Goal: Task Accomplishment & Management: Complete application form

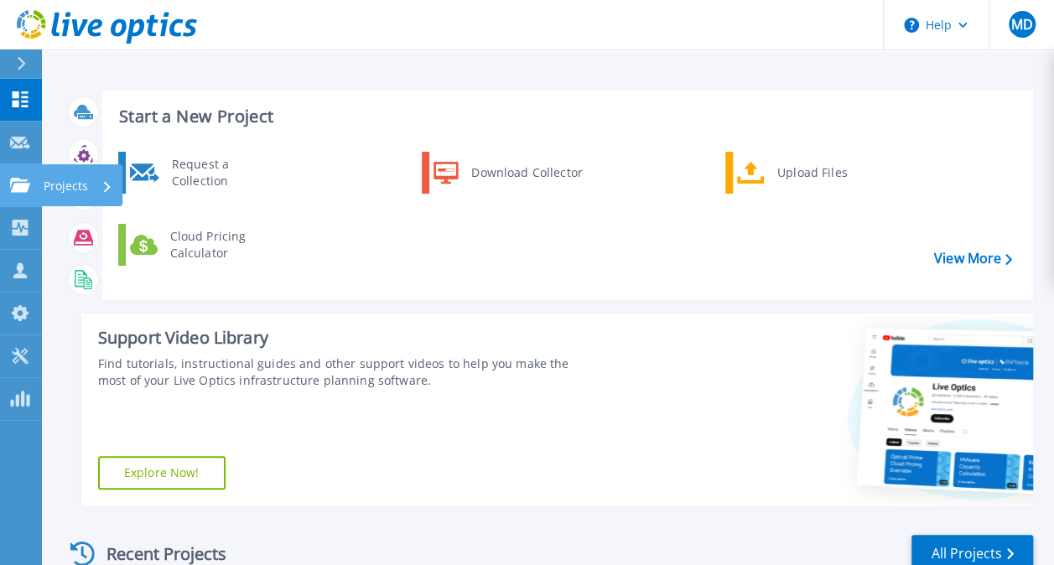
click at [23, 190] on icon at bounding box center [20, 185] width 20 height 14
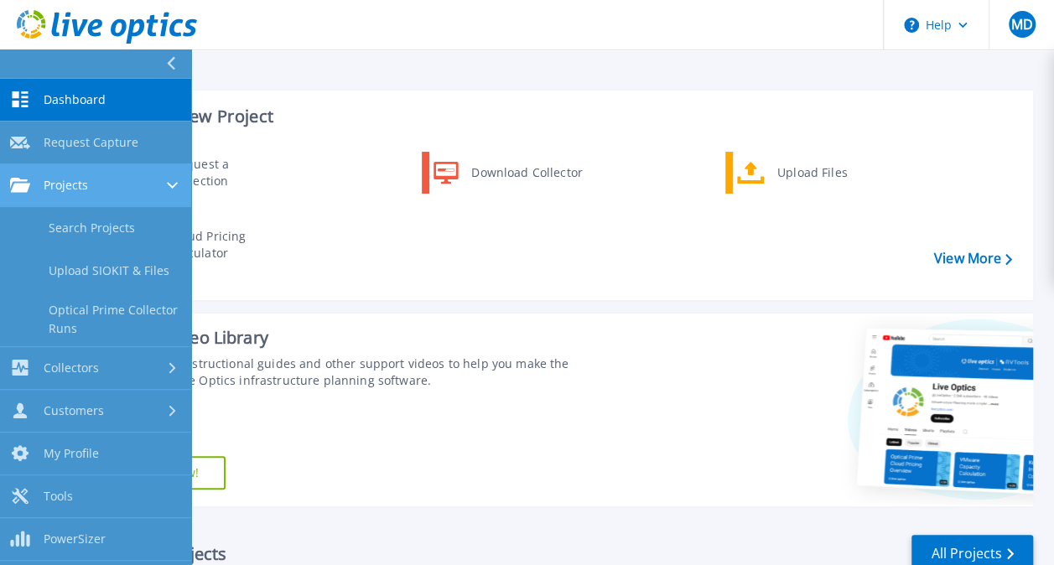
click at [163, 188] on div "Projects" at bounding box center [95, 185] width 171 height 15
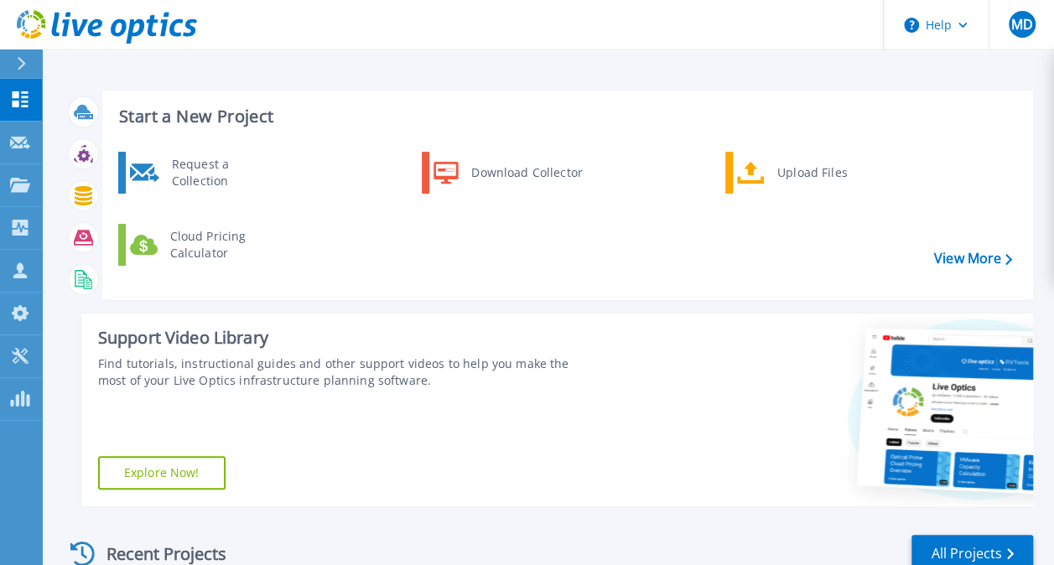
click at [345, 304] on div "Start a New Project Request a Collection Download Collector Upload Files Cloud …" at bounding box center [549, 298] width 969 height 443
click at [0, 190] on html "Help MD Channel Partner Mithcell Donnan mdonnan@abtechtechnologies.com Abtech T…" at bounding box center [527, 250] width 1054 height 501
click at [14, 193] on link "Projects Projects" at bounding box center [21, 185] width 42 height 43
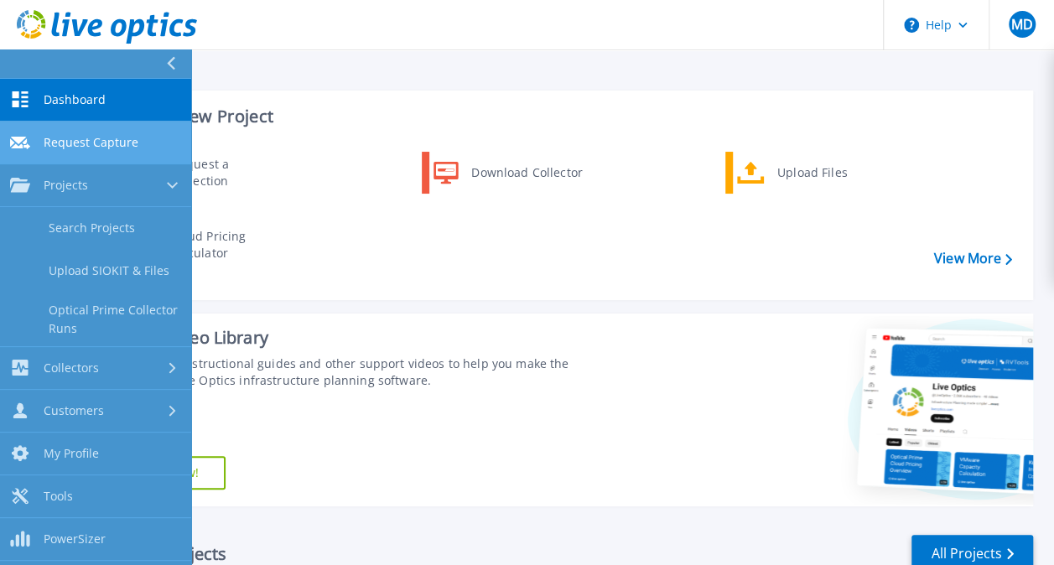
click at [111, 131] on link "Request Capture Request Capture" at bounding box center [95, 143] width 191 height 43
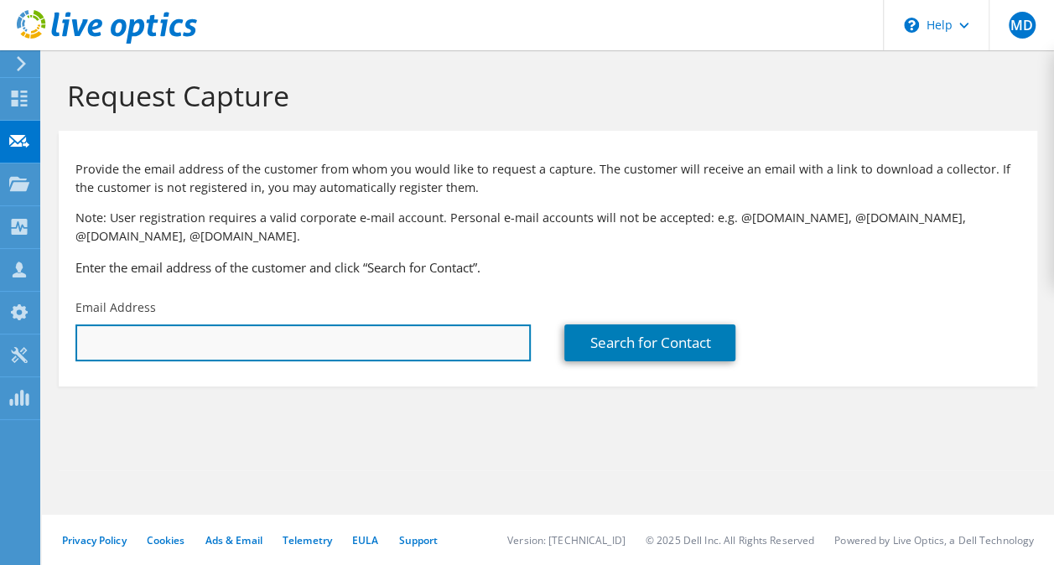
paste input "[PERSON_NAME][EMAIL_ADDRESS][PERSON_NAME][DOMAIN_NAME]"
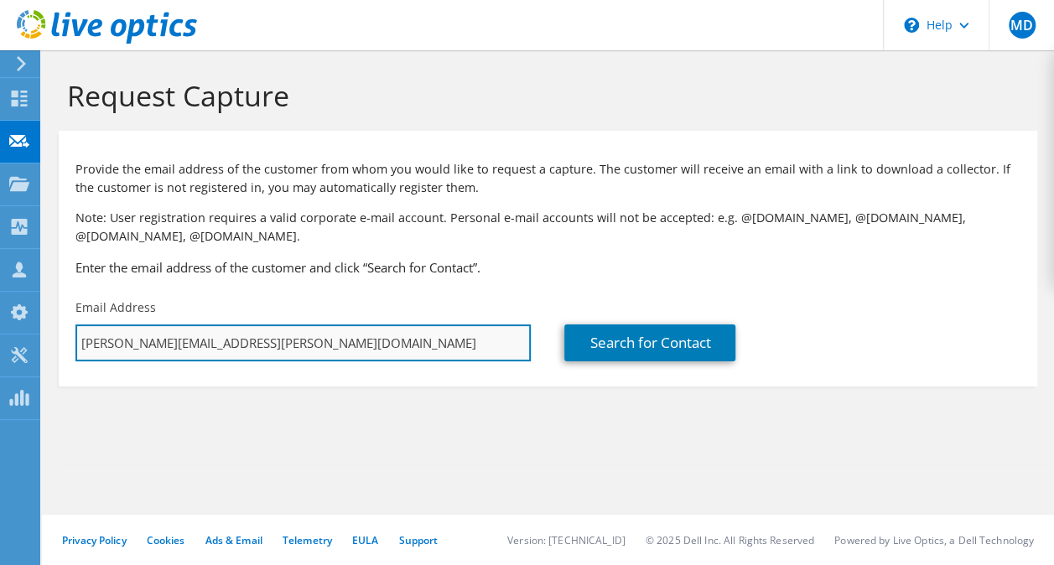
click at [363, 338] on input "[PERSON_NAME][EMAIL_ADDRESS][PERSON_NAME][DOMAIN_NAME]" at bounding box center [304, 343] width 456 height 37
type input "[PERSON_NAME][EMAIL_ADDRESS][PERSON_NAME][DOMAIN_NAME]"
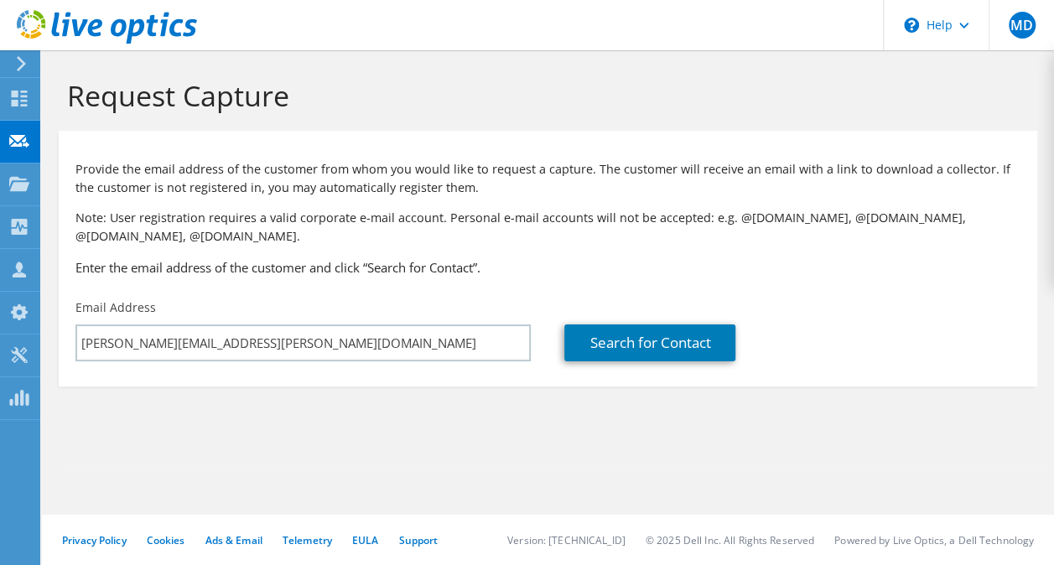
click at [768, 494] on div "Request Capture Provide the email address of the customer from whom you would l…" at bounding box center [548, 307] width 1013 height 515
click at [688, 351] on link "Search for Contact" at bounding box center [650, 343] width 171 height 37
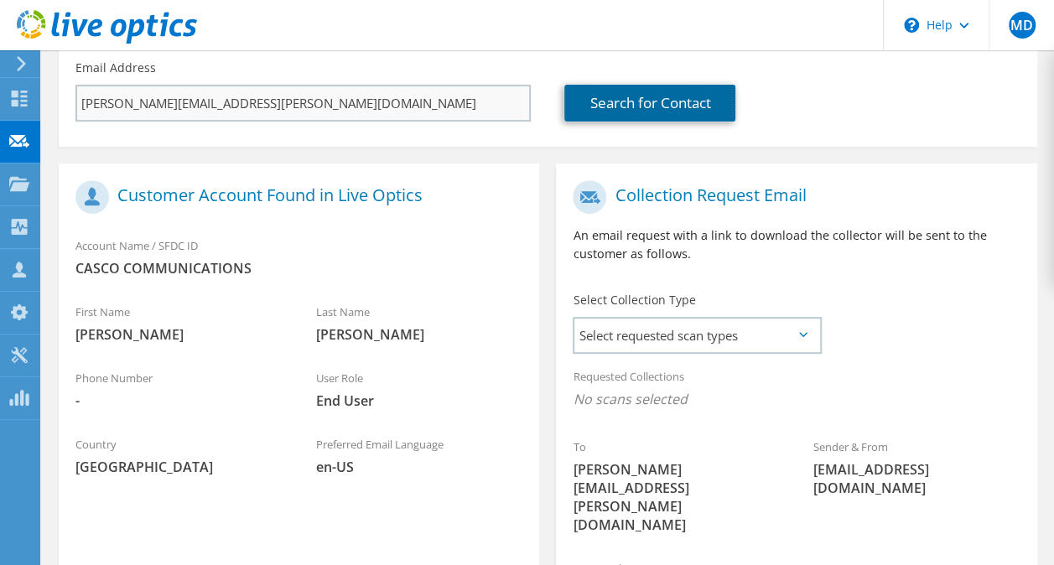
scroll to position [278, 0]
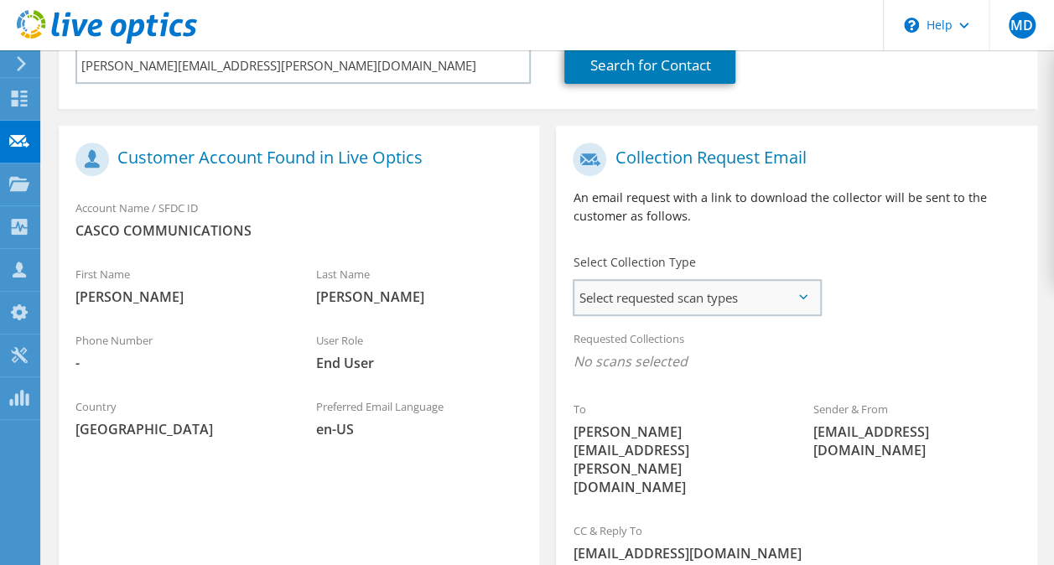
click at [668, 295] on span "Select requested scan types" at bounding box center [697, 298] width 245 height 34
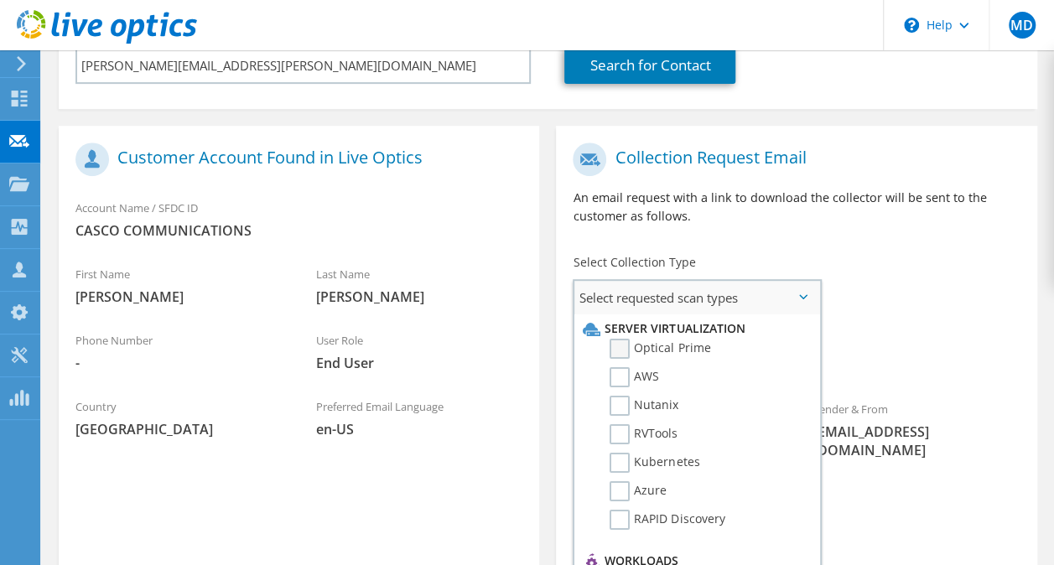
click at [619, 344] on label "Optical Prime" at bounding box center [660, 349] width 101 height 20
click at [0, 0] on input "Optical Prime" at bounding box center [0, 0] width 0 height 0
click at [949, 300] on div "To matthew.gonzales@peakinternet.com Sender & From liveoptics@liveoptics.com" at bounding box center [796, 326] width 481 height 384
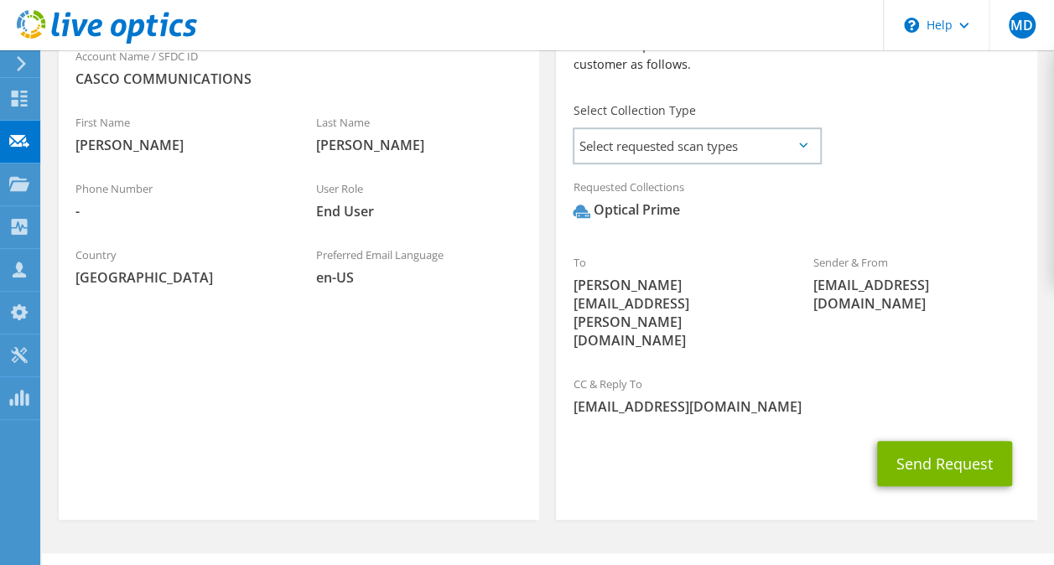
scroll to position [430, 0]
click at [935, 440] on button "Send Request" at bounding box center [944, 462] width 135 height 45
